Goal: Transaction & Acquisition: Purchase product/service

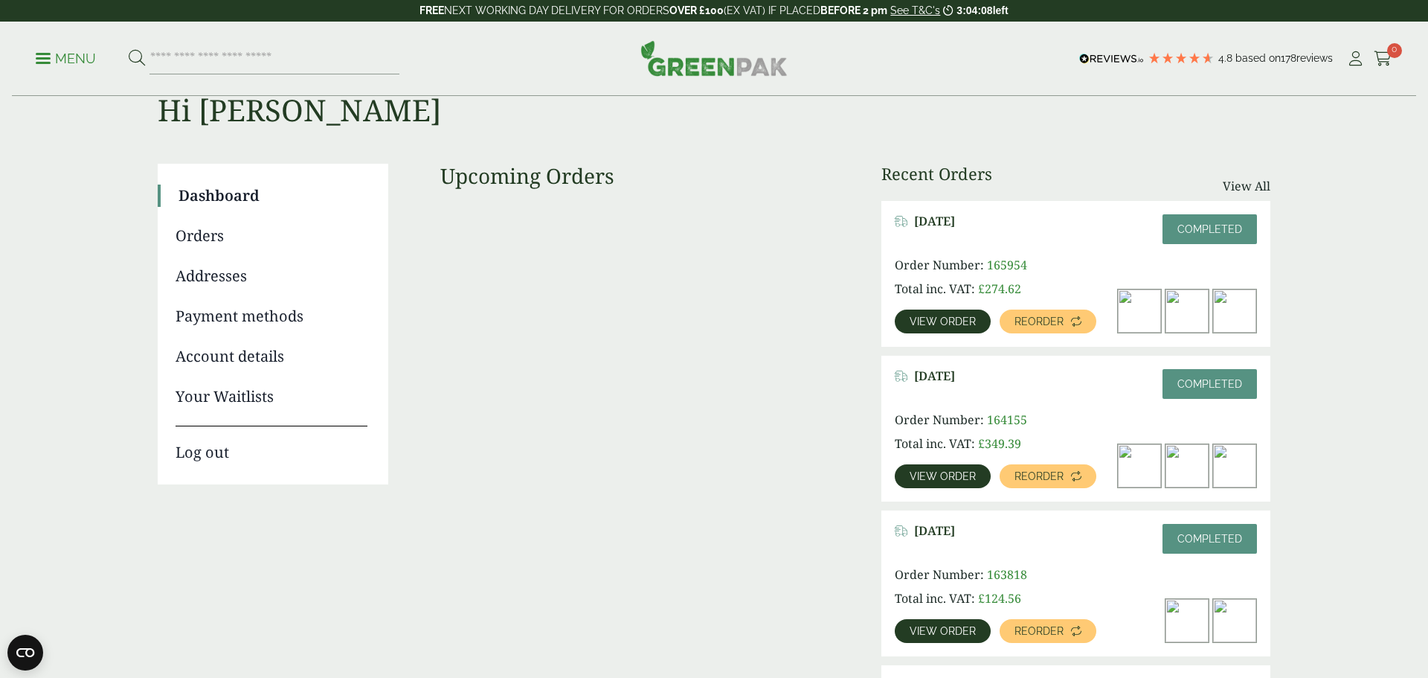
scroll to position [54, 0]
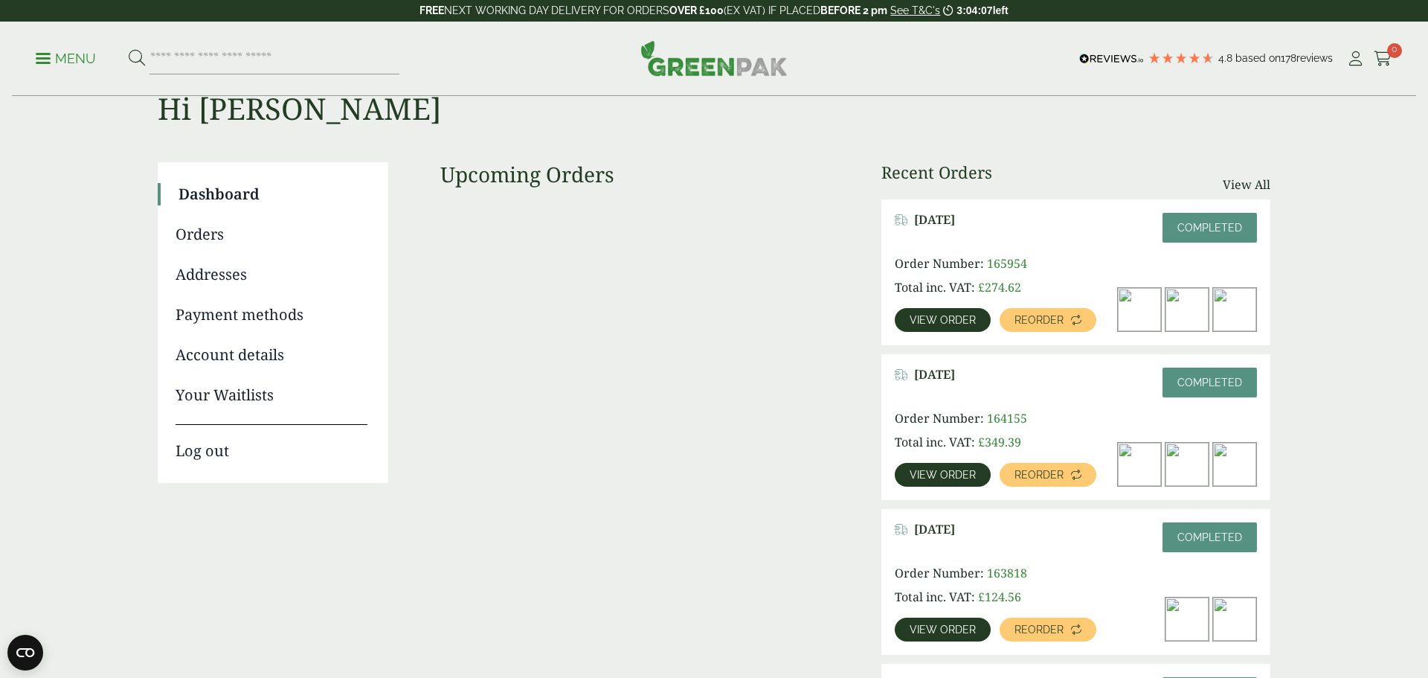
click at [940, 321] on span "View order" at bounding box center [943, 320] width 66 height 10
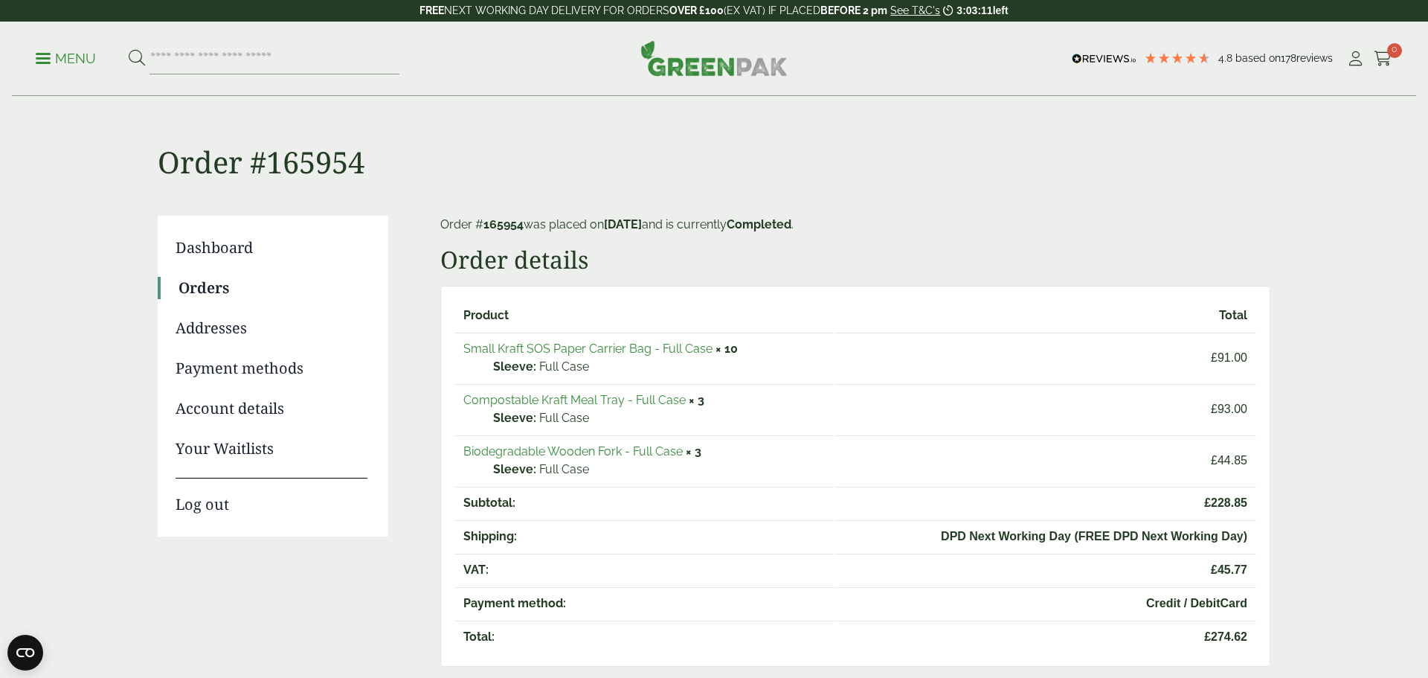
click at [660, 400] on link "Compostable Kraft Meal Tray - Full Case" at bounding box center [574, 400] width 222 height 14
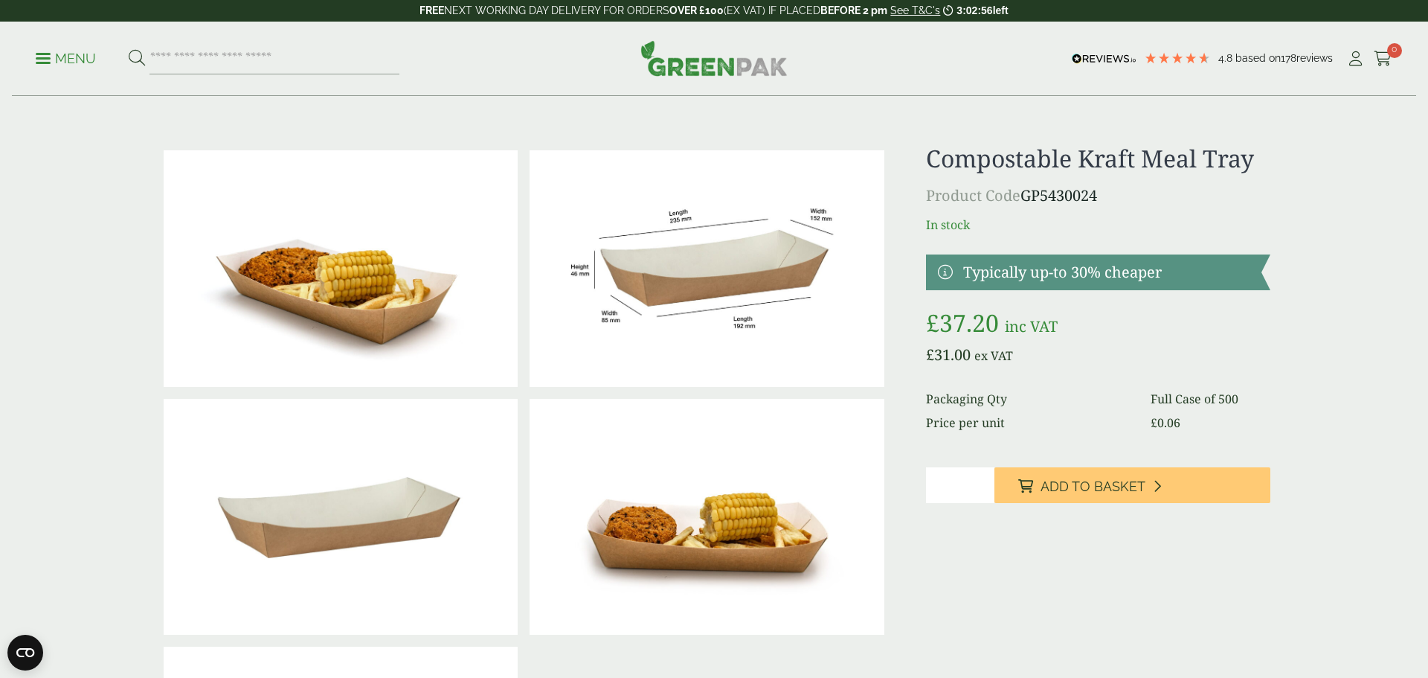
click at [985, 480] on input "*" at bounding box center [960, 485] width 69 height 36
type input "*"
click at [985, 489] on input "*" at bounding box center [960, 485] width 69 height 36
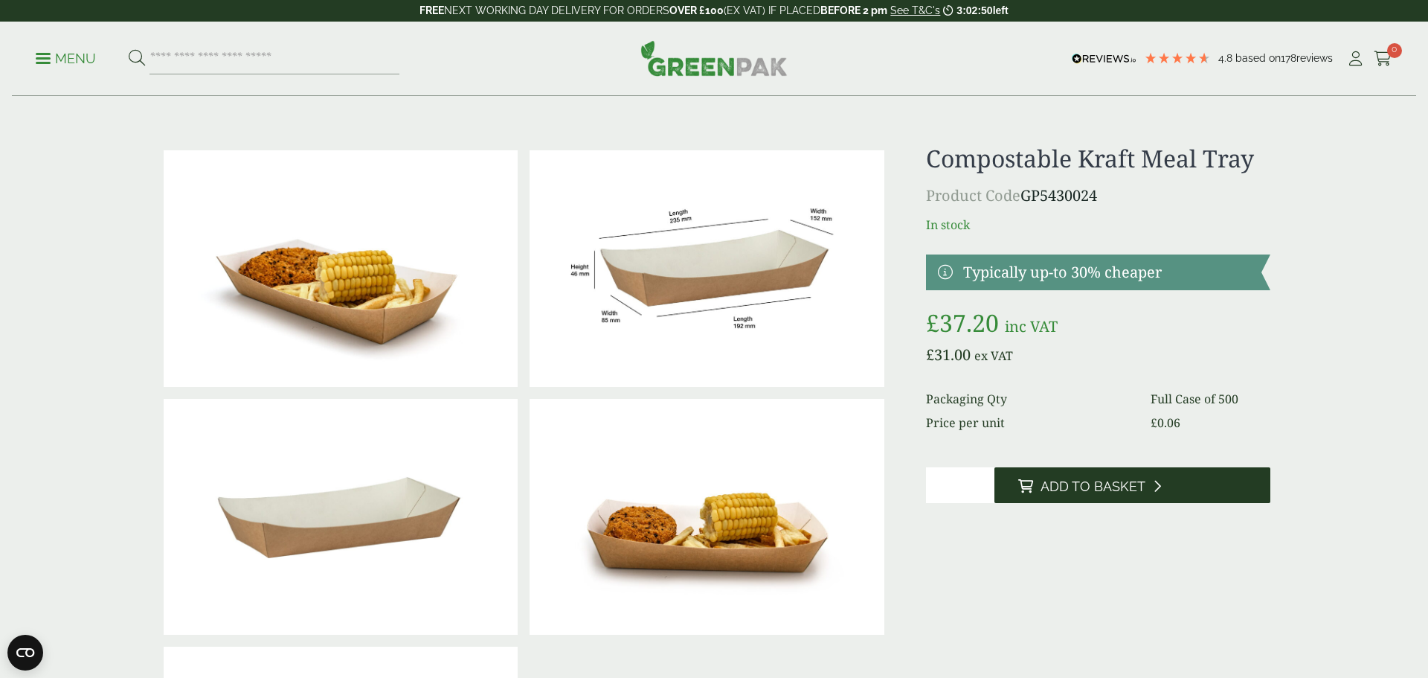
click at [1044, 487] on span "Add to Basket" at bounding box center [1092, 486] width 105 height 16
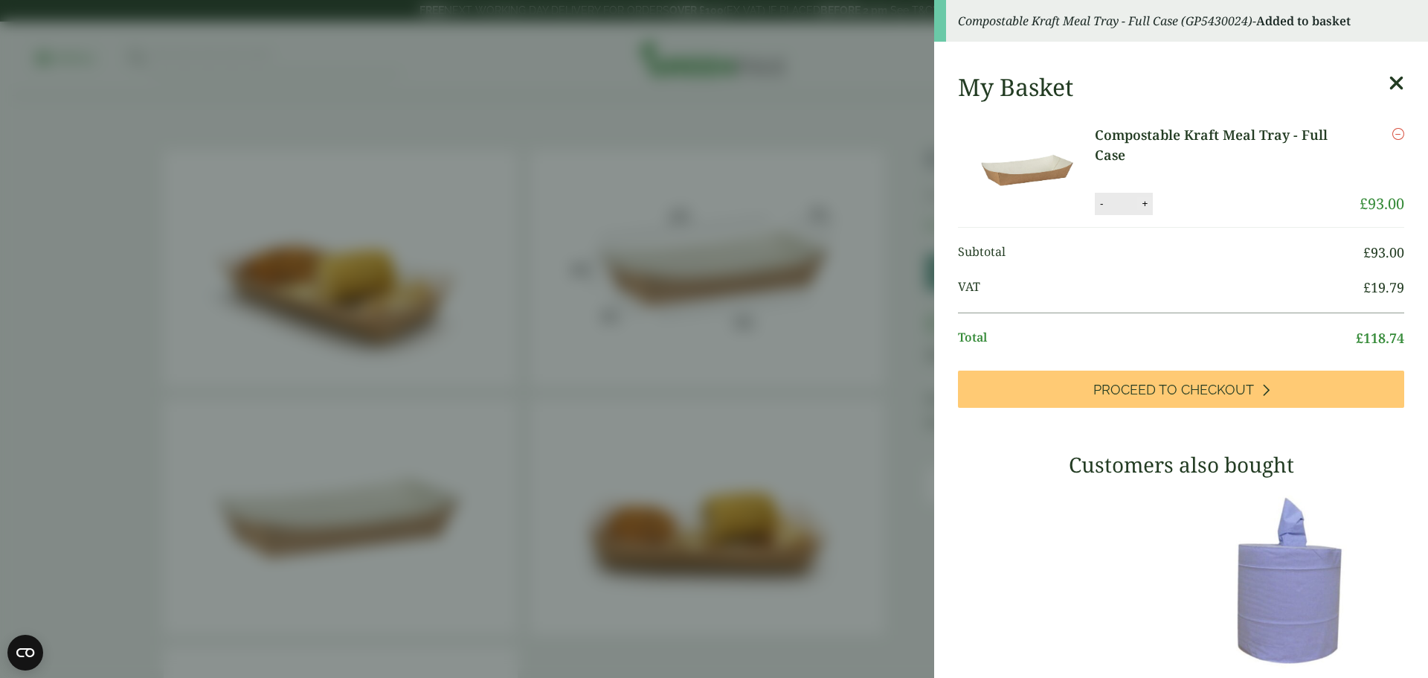
click at [1146, 199] on button "+" at bounding box center [1144, 203] width 15 height 13
type input "*"
click at [1200, 197] on button "Update" at bounding box center [1193, 204] width 74 height 22
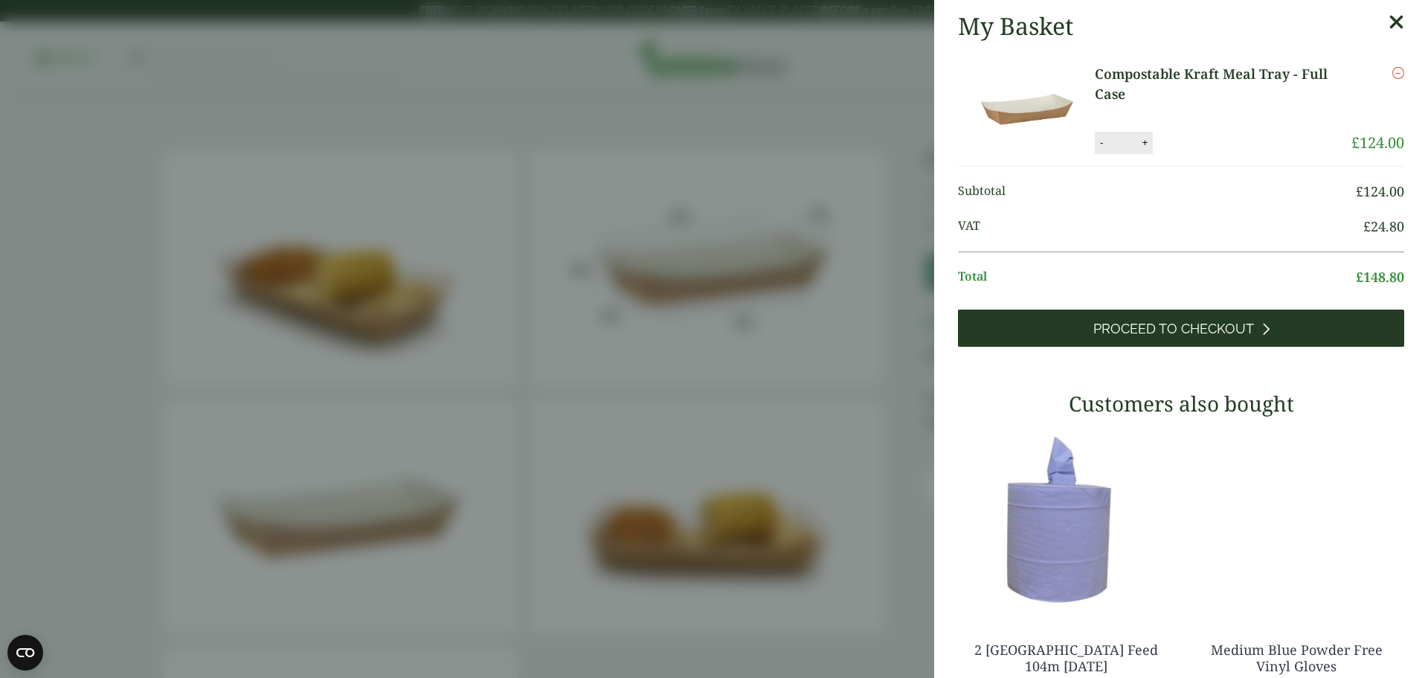
click at [1237, 321] on span "Proceed to Checkout" at bounding box center [1173, 329] width 161 height 16
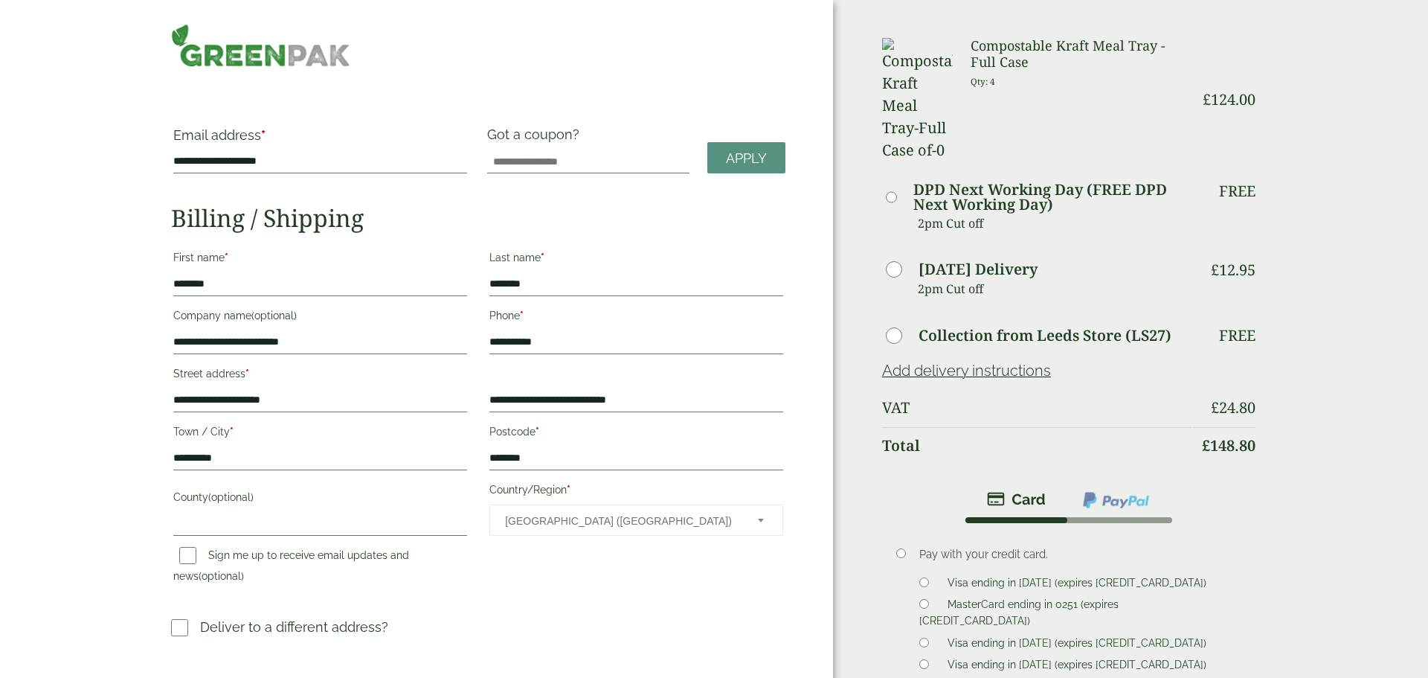
click at [1033, 677] on label "Visa ending in 1017 (expires 10/28)" at bounding box center [1077, 689] width 271 height 16
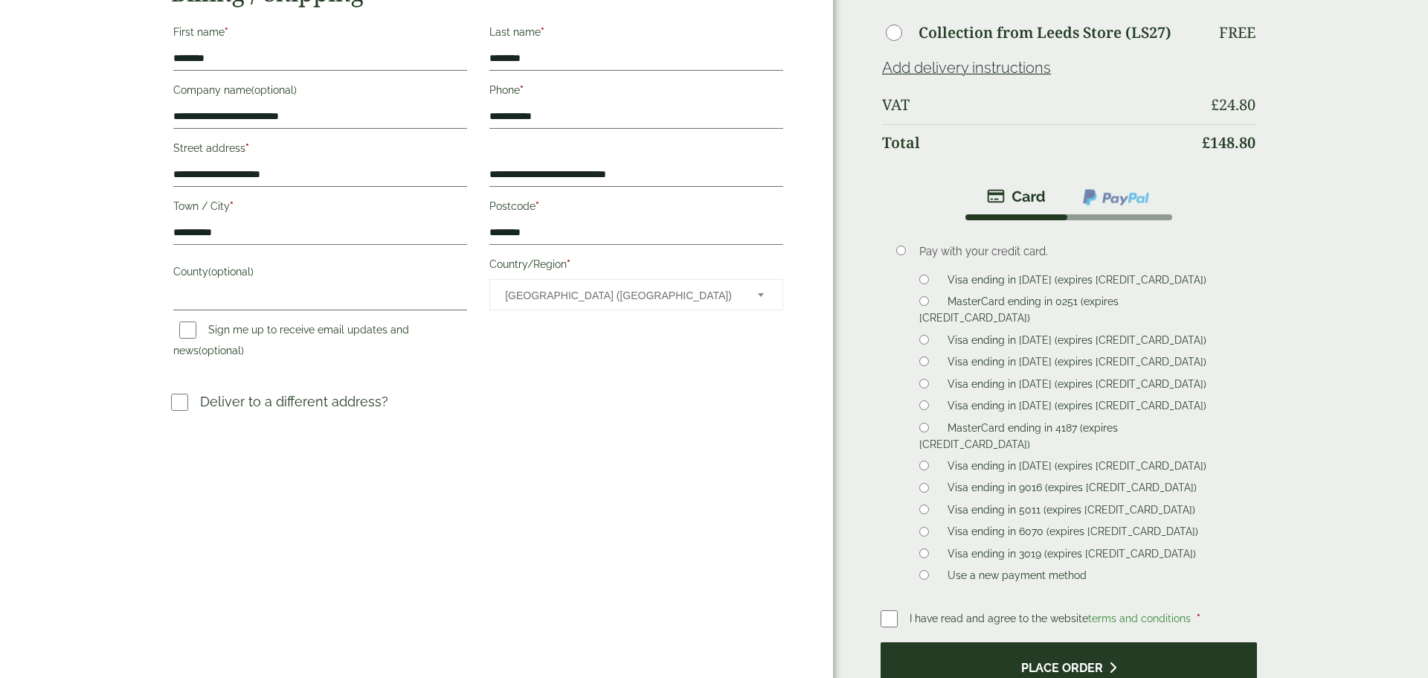
scroll to position [380, 0]
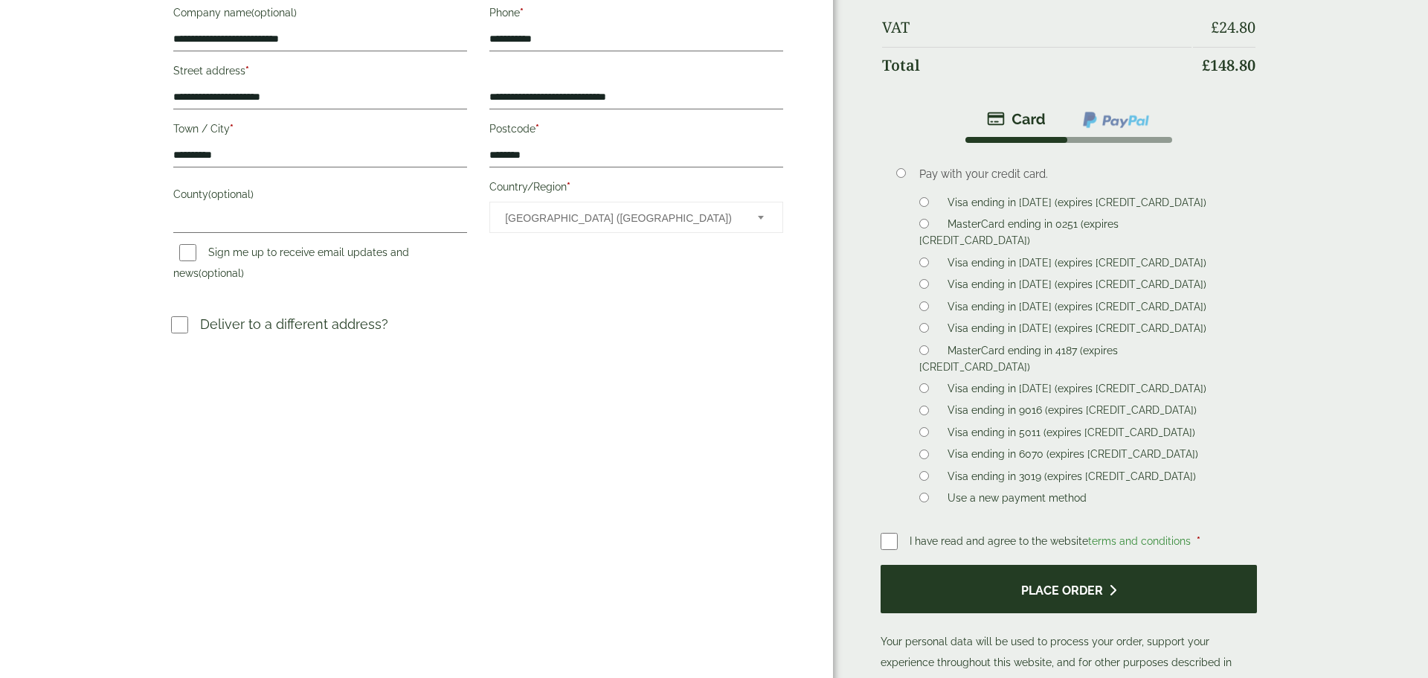
click at [948, 564] on button "Place order" at bounding box center [1069, 588] width 376 height 48
